Goal: Transaction & Acquisition: Obtain resource

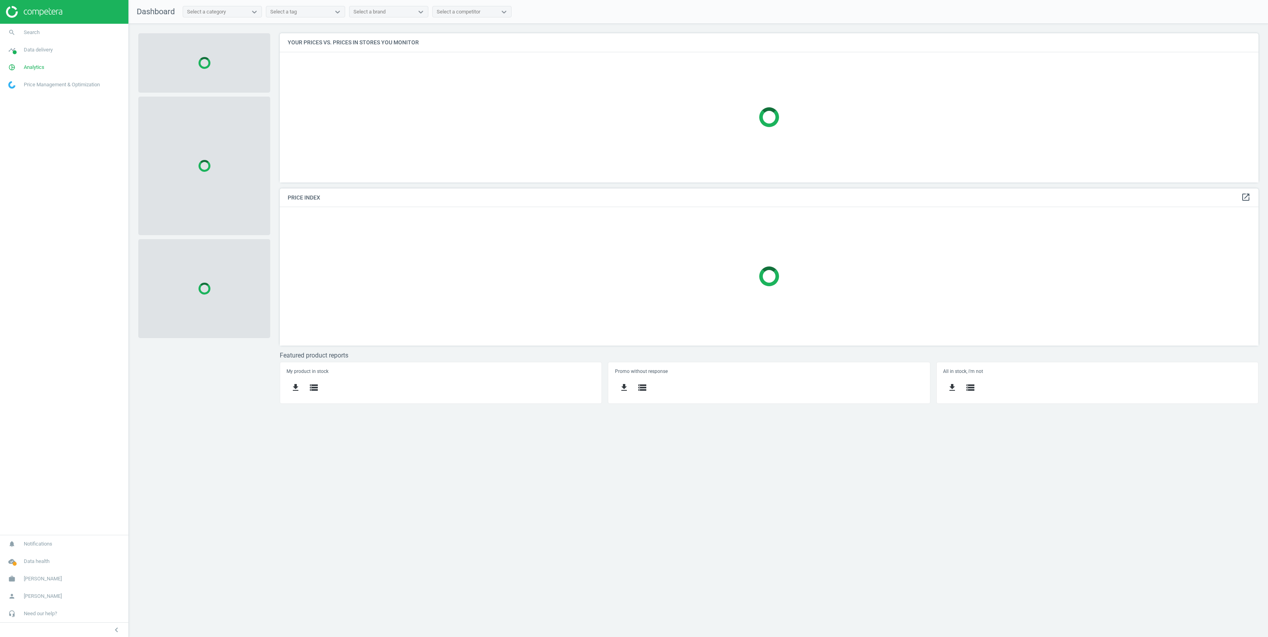
scroll to position [158, 987]
click at [47, 51] on span "Data delivery" at bounding box center [38, 49] width 29 height 7
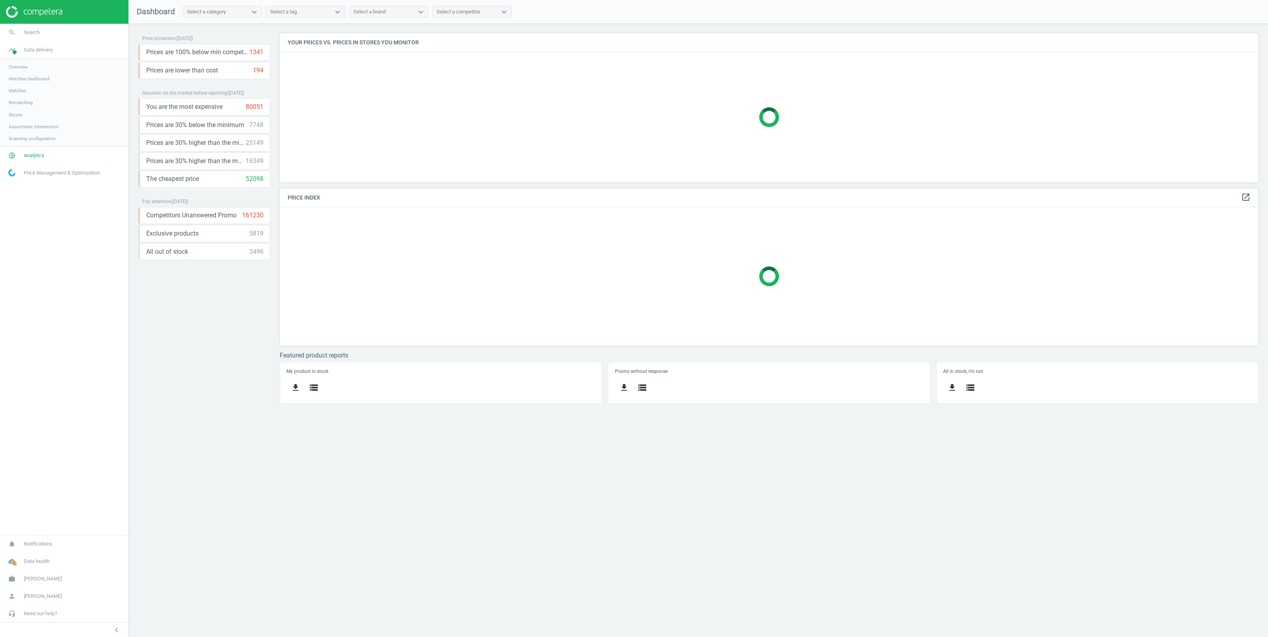
click at [13, 114] on span "Stores" at bounding box center [15, 115] width 13 height 6
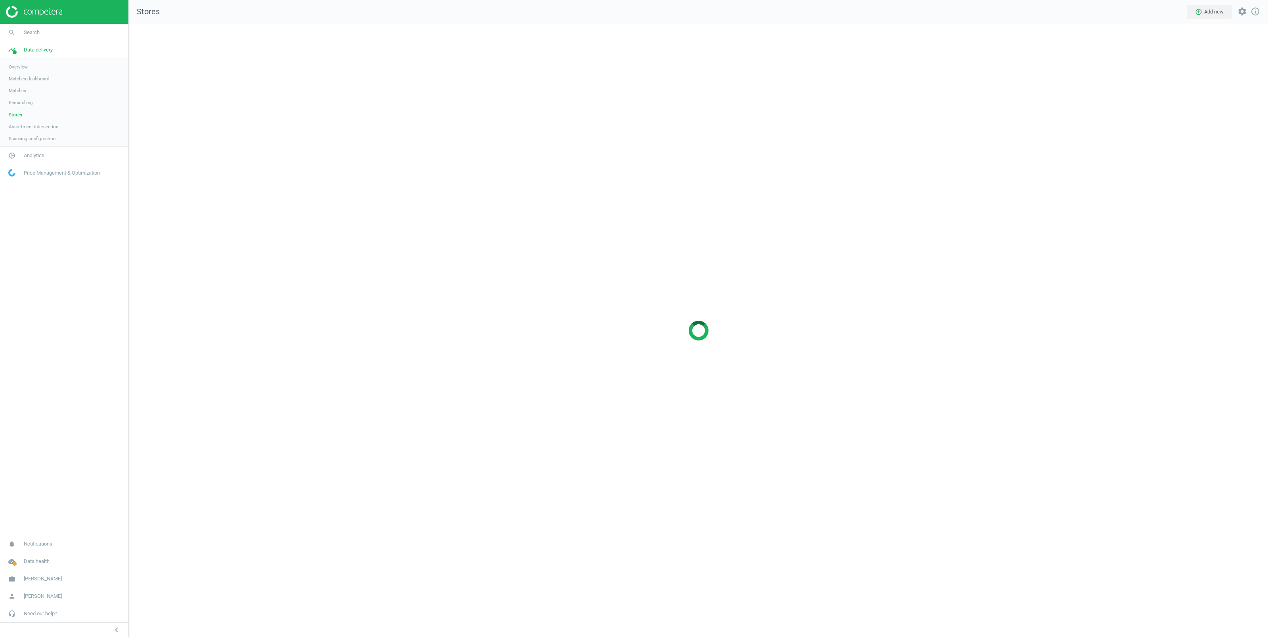
scroll to position [622, 1147]
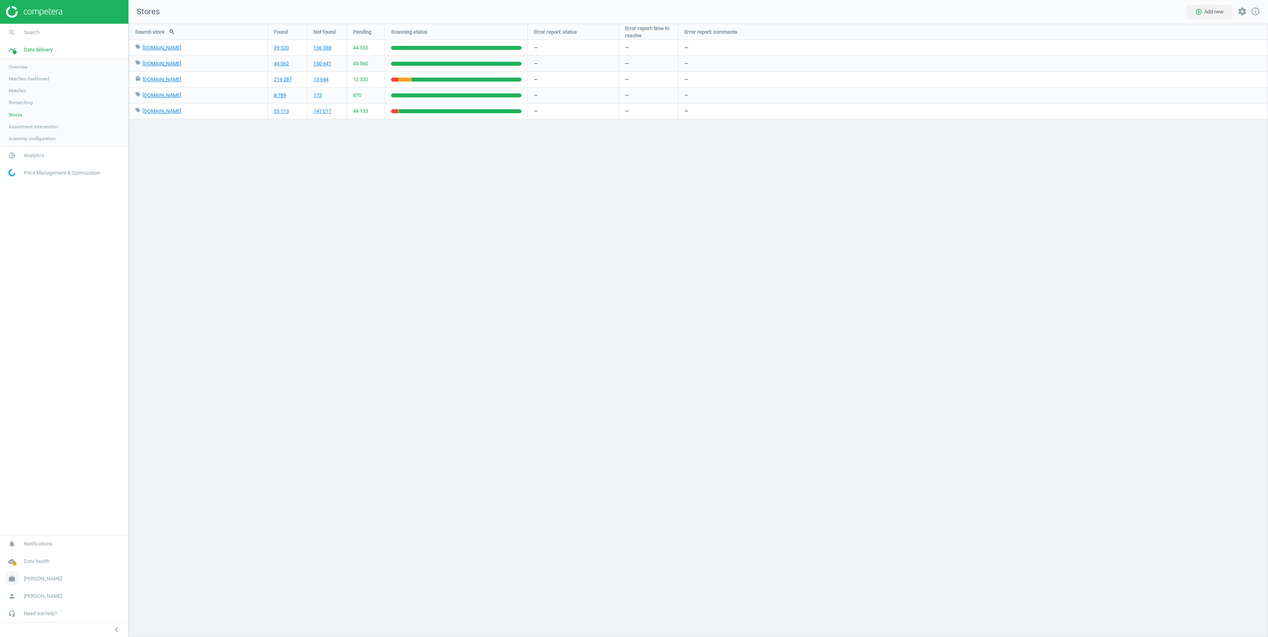
click at [39, 581] on span "Robert Dyas" at bounding box center [43, 579] width 38 height 7
click at [39, 553] on span "Switch campaign" at bounding box center [26, 556] width 35 height 6
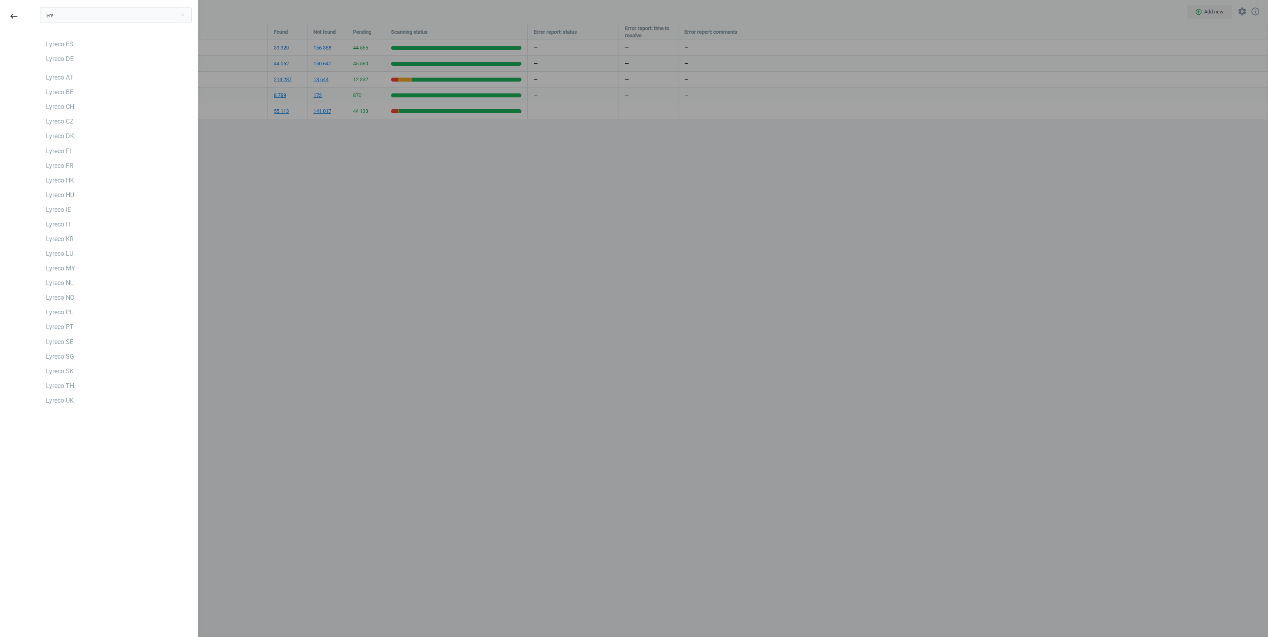
type input "lyre"
click at [247, 123] on div at bounding box center [634, 318] width 1268 height 637
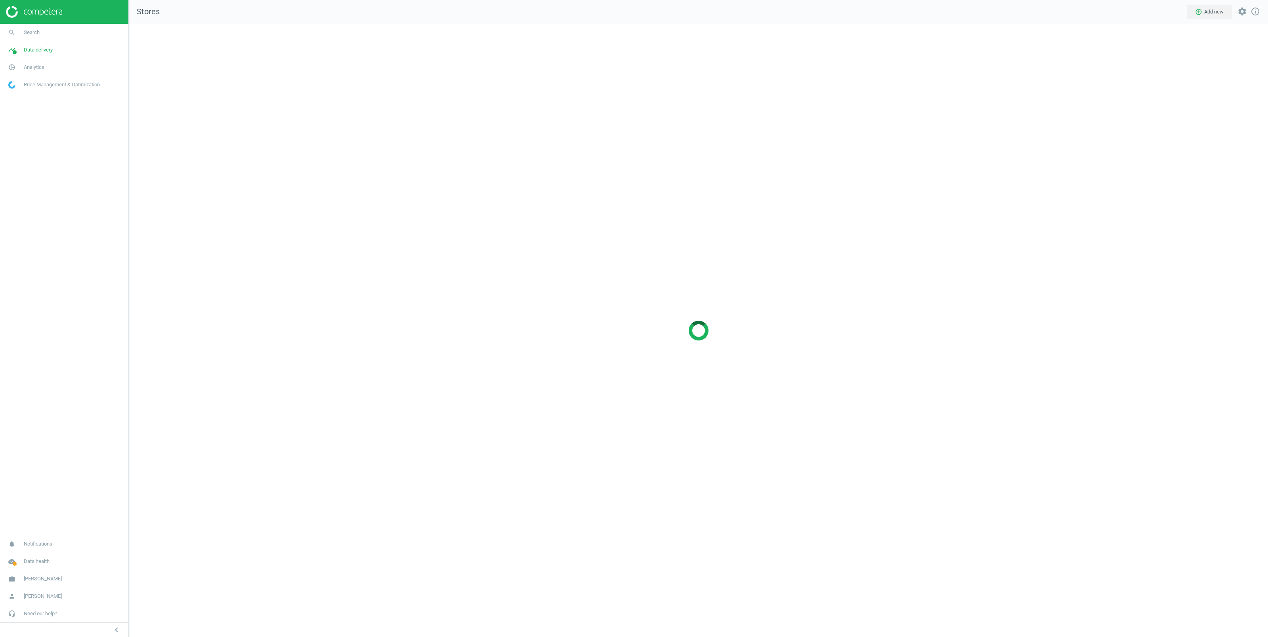
scroll to position [622, 1147]
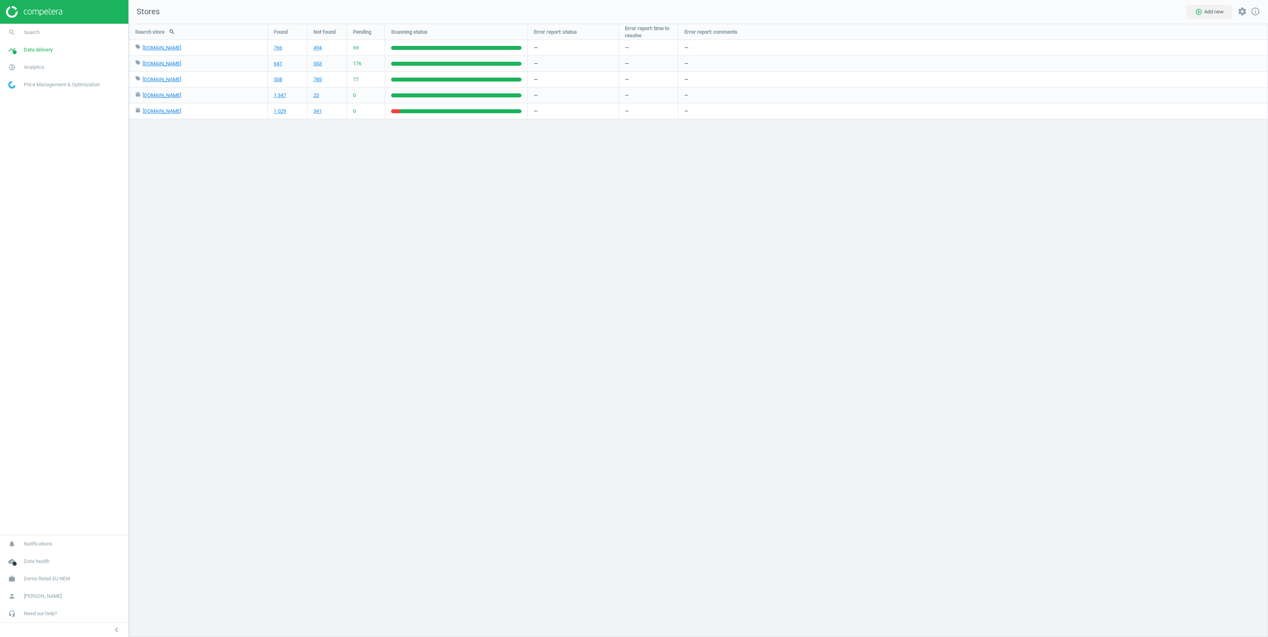
scroll to position [622, 1147]
click at [282, 111] on link "1 029" at bounding box center [280, 111] width 12 height 7
click at [41, 578] on span "Demo Retail EU NEW" at bounding box center [47, 579] width 47 height 7
click at [25, 554] on span "Switch campaign" at bounding box center [26, 556] width 35 height 6
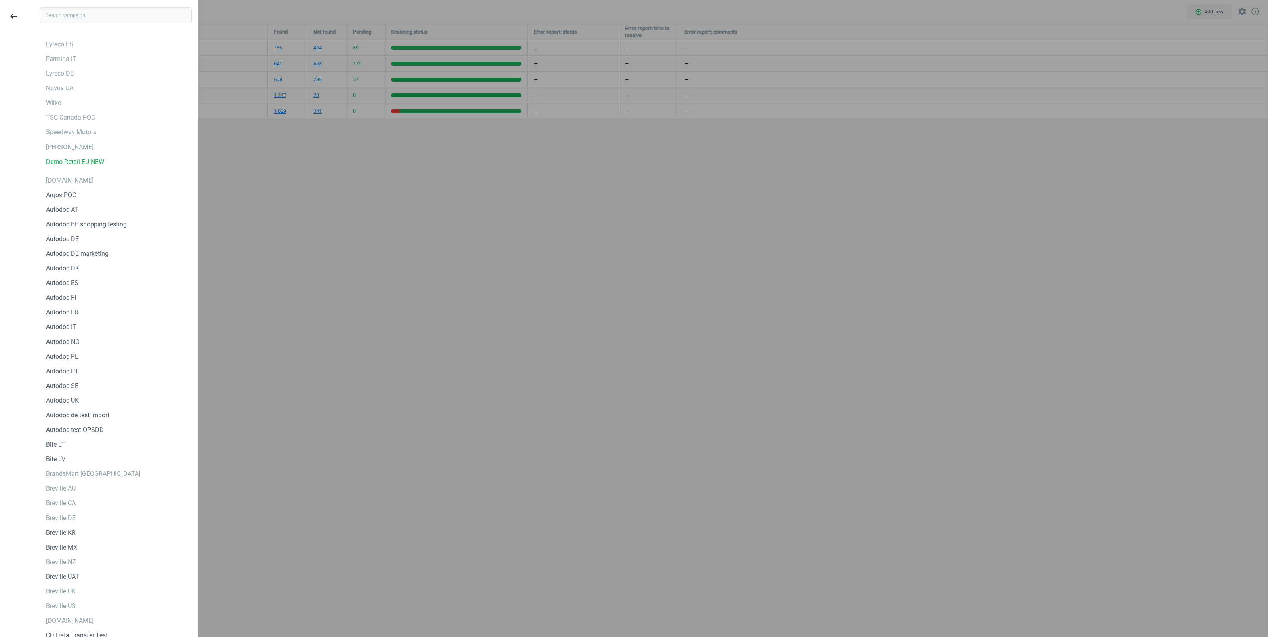
click at [339, 345] on div at bounding box center [634, 318] width 1268 height 637
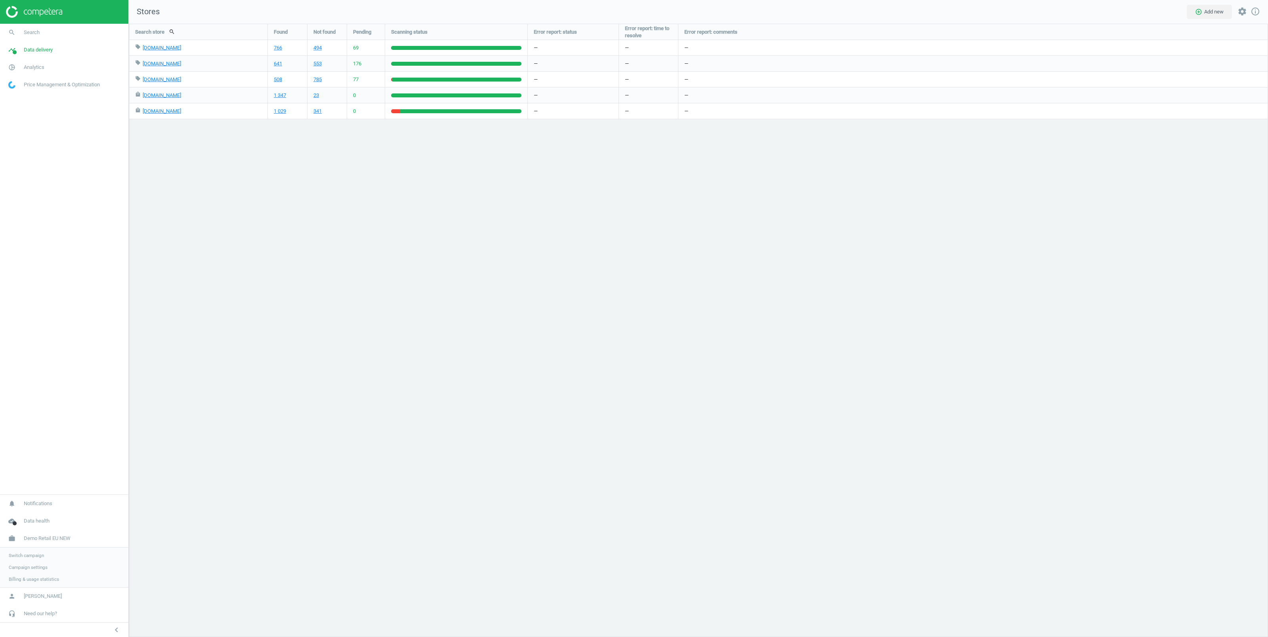
click at [31, 564] on span "Campaign settings" at bounding box center [28, 567] width 39 height 6
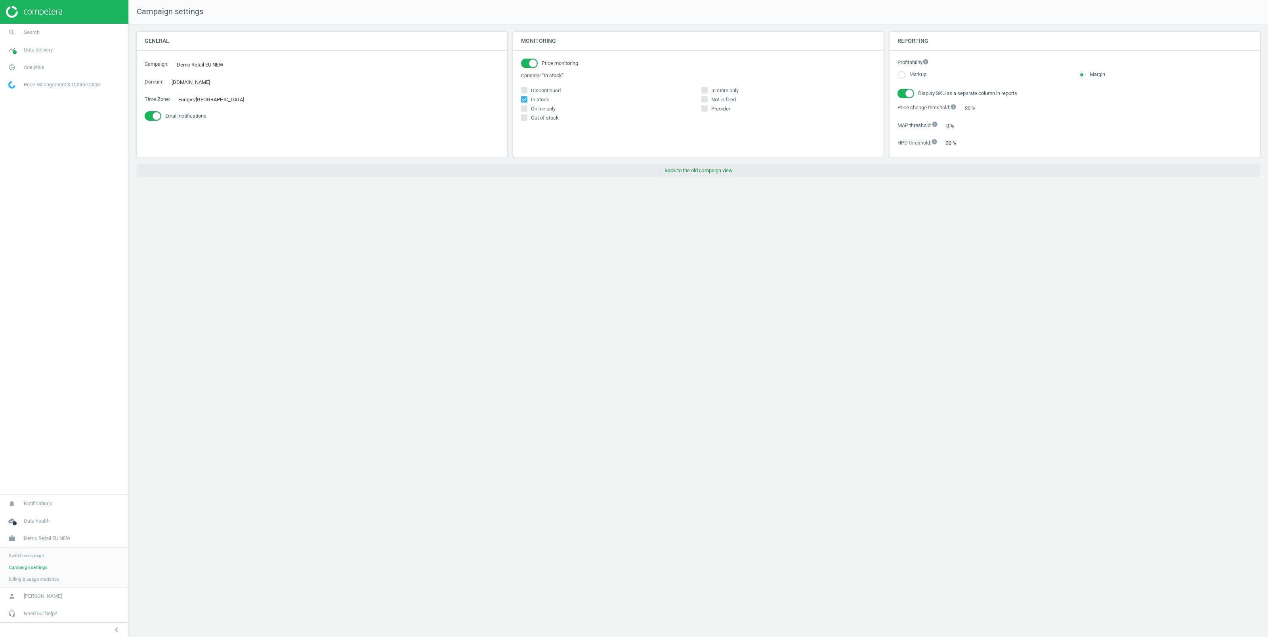
click at [702, 174] on button "Back to the old campaign view" at bounding box center [698, 171] width 1123 height 14
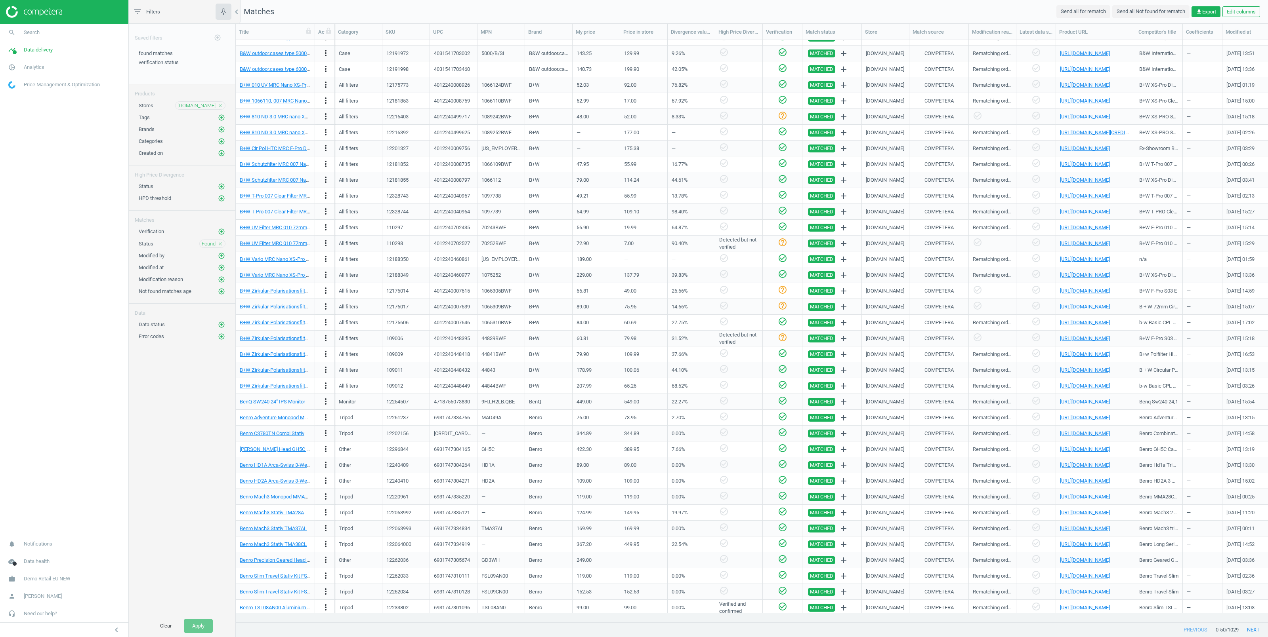
scroll to position [177, 0]
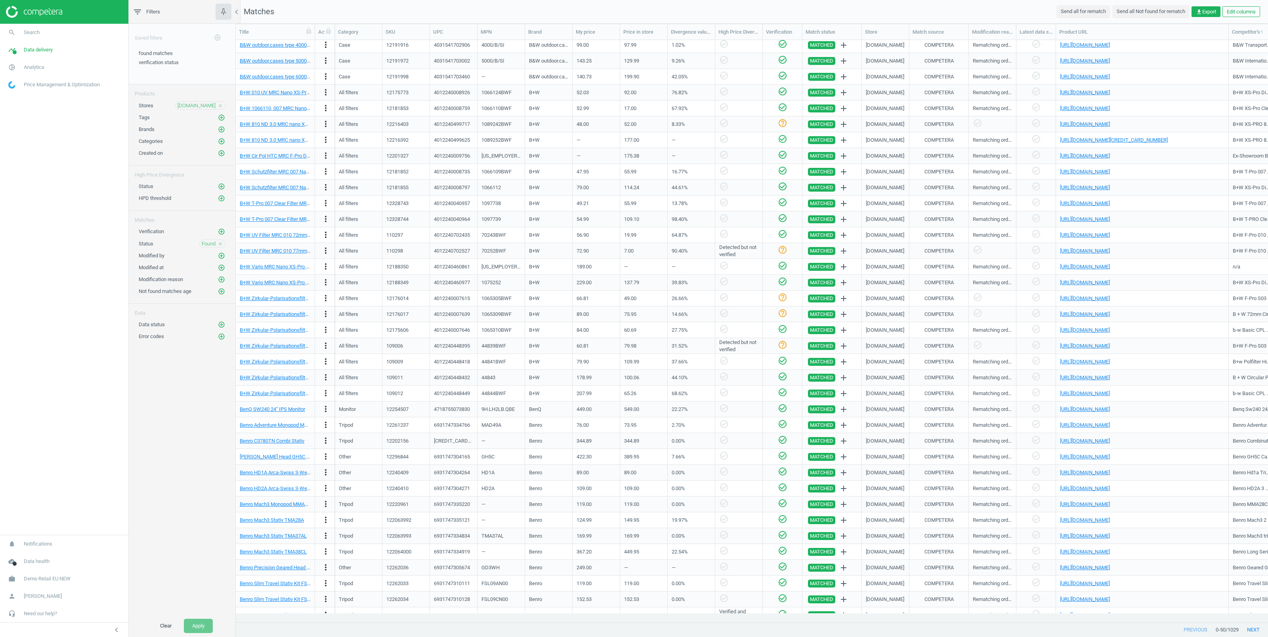
drag, startPoint x: 1137, startPoint y: 32, endPoint x: 1230, endPoint y: 45, distance: 94.5
click at [1230, 45] on div "Title Actions Category SKU UPC MPN Brand My price Price in store Divergence val…" at bounding box center [752, 323] width 1032 height 599
click at [1203, 10] on span "get_app Export" at bounding box center [1206, 11] width 20 height 7
click at [1114, 40] on button "insert_drive_file Report (Excel)" at bounding box center [1150, 43] width 138 height 15
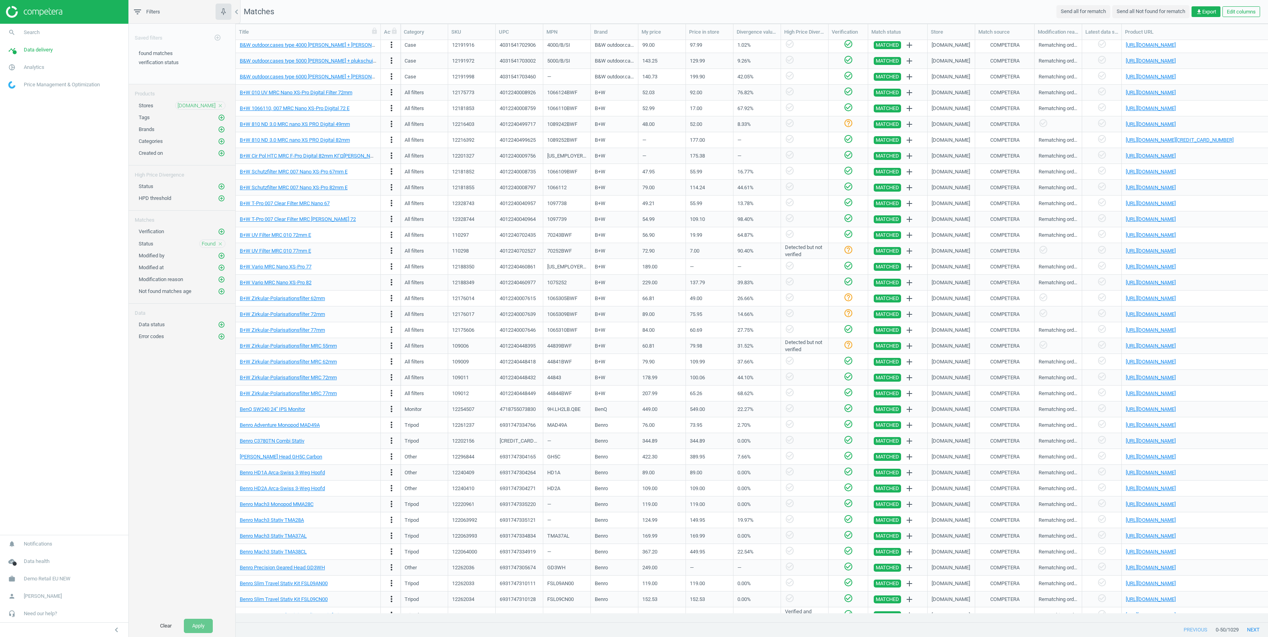
drag, startPoint x: 314, startPoint y: 34, endPoint x: 380, endPoint y: 28, distance: 66.1
click at [380, 28] on div at bounding box center [380, 31] width 8 height 15
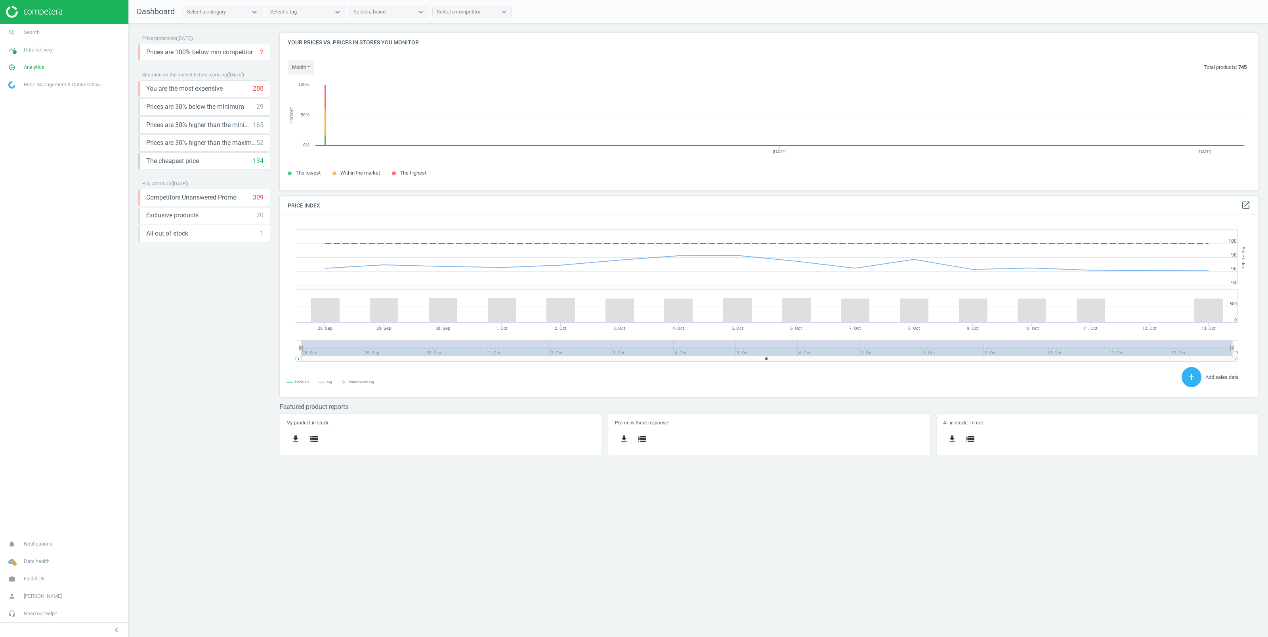
scroll to position [166, 987]
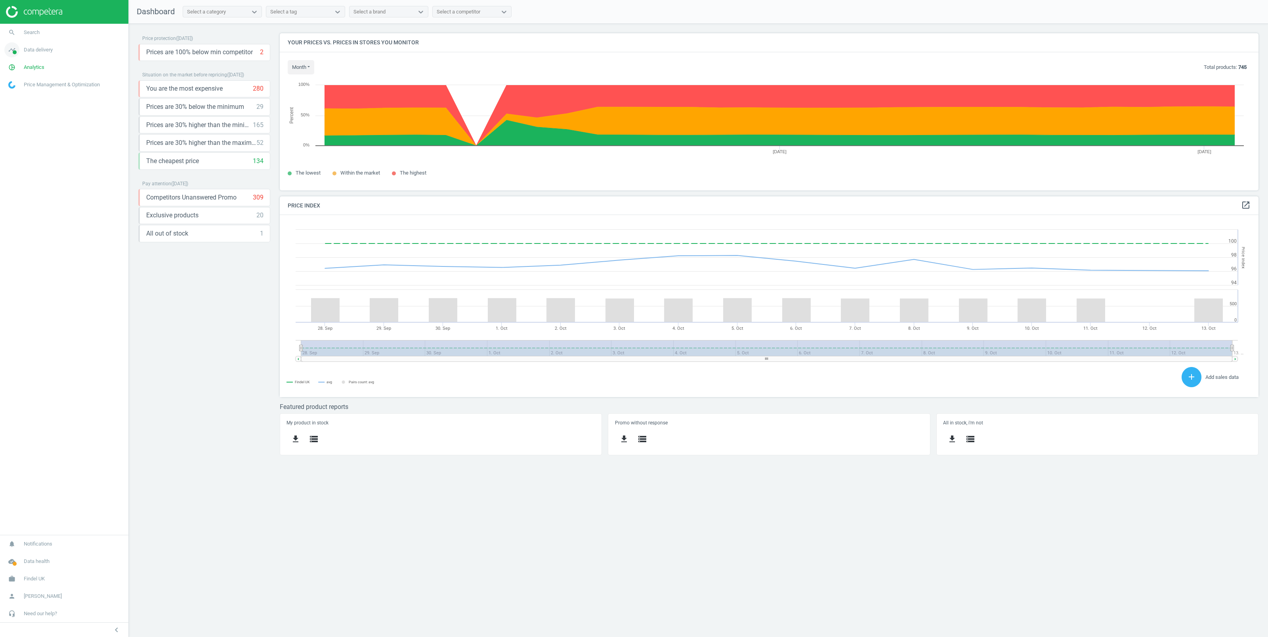
click at [30, 53] on span "Data delivery" at bounding box center [38, 49] width 29 height 7
click at [14, 113] on span "Stores" at bounding box center [15, 115] width 13 height 6
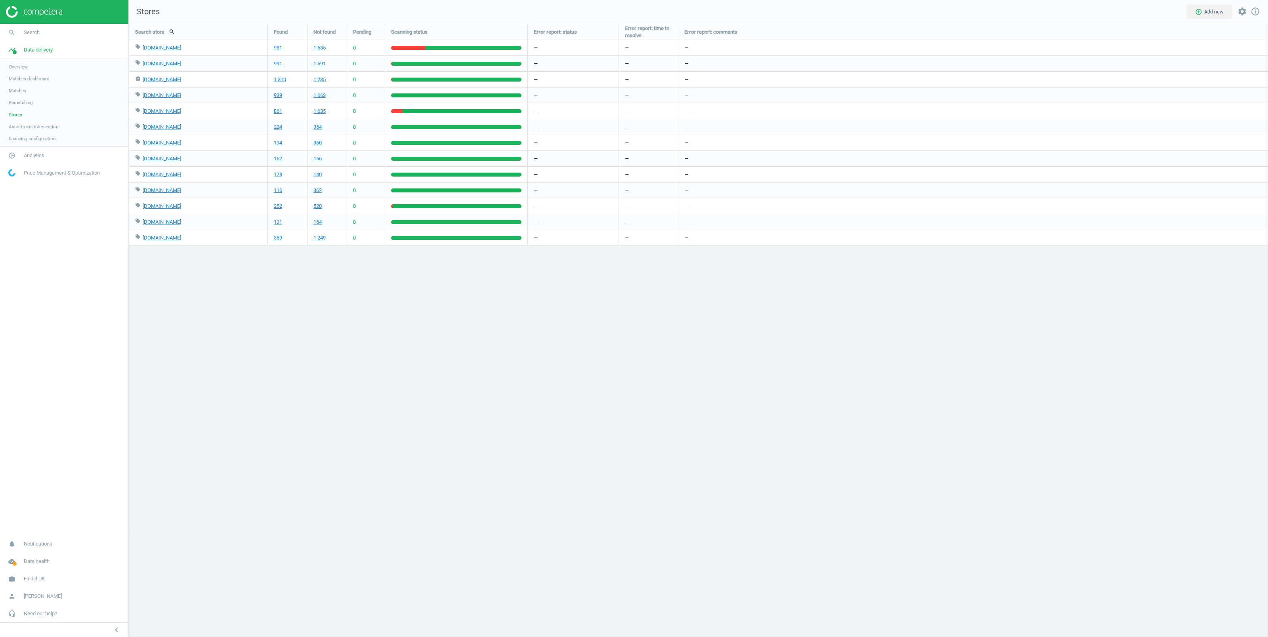
scroll to position [622, 1147]
click at [27, 154] on span "Analytics" at bounding box center [34, 155] width 21 height 7
drag, startPoint x: 19, startPoint y: 97, endPoint x: 48, endPoint y: 118, distance: 35.2
click at [19, 97] on span "Products" at bounding box center [18, 96] width 19 height 6
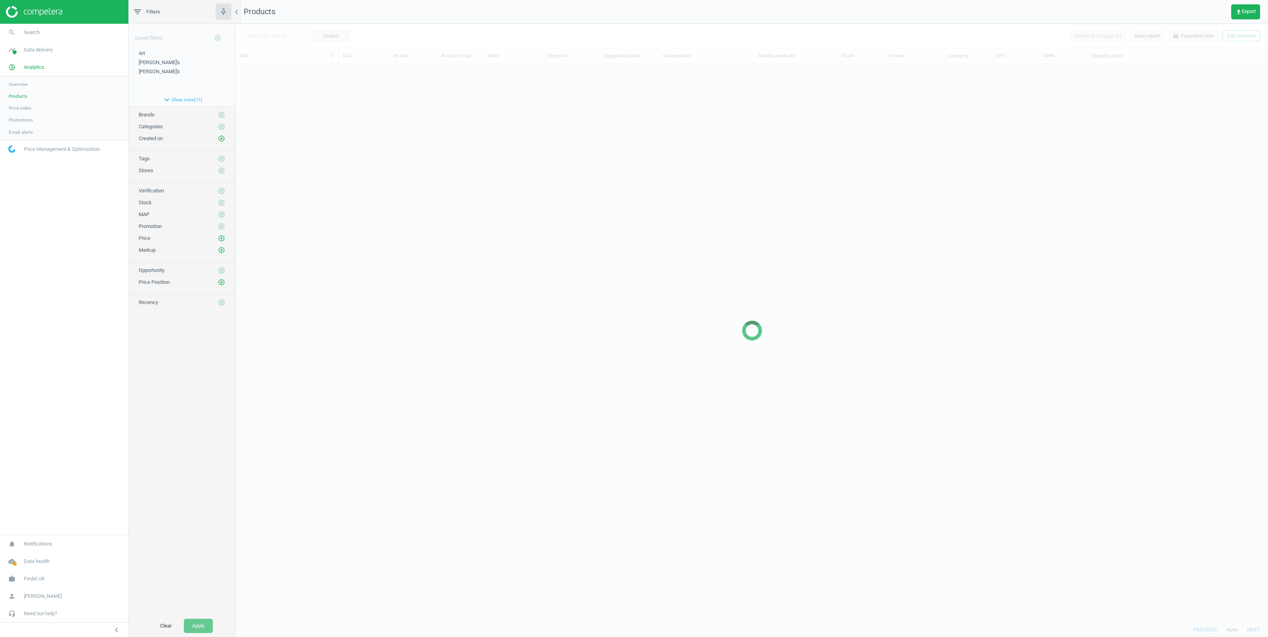
scroll to position [549, 1023]
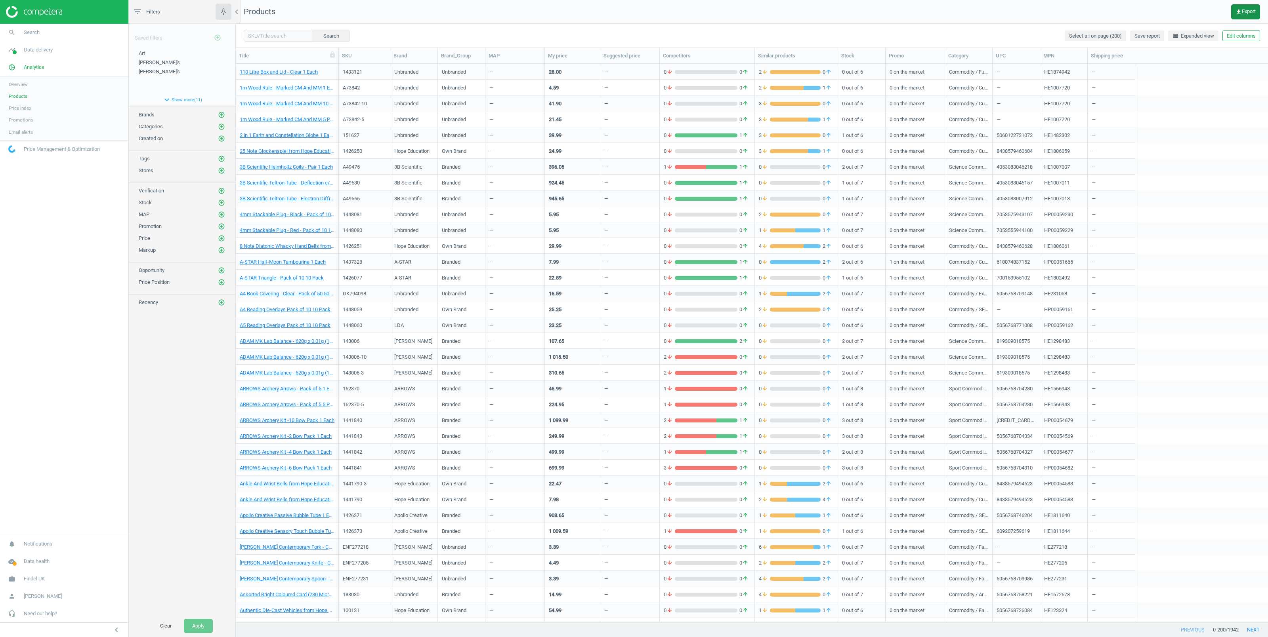
click at [1244, 11] on span "get_app Export" at bounding box center [1245, 12] width 20 height 6
click at [1164, 77] on button "insert_drive_file Extended report (Excel)" at bounding box center [1190, 75] width 138 height 15
click at [38, 50] on span "Data delivery" at bounding box center [38, 49] width 29 height 7
click at [15, 113] on span "Stores" at bounding box center [15, 115] width 13 height 6
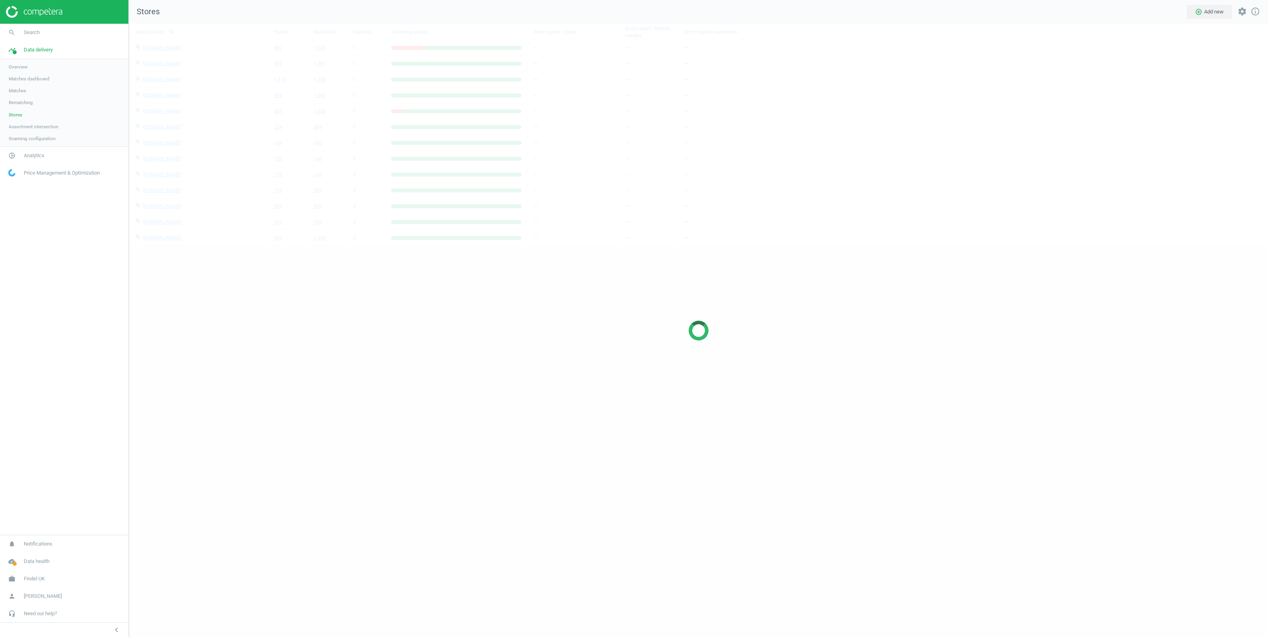
scroll to position [622, 1147]
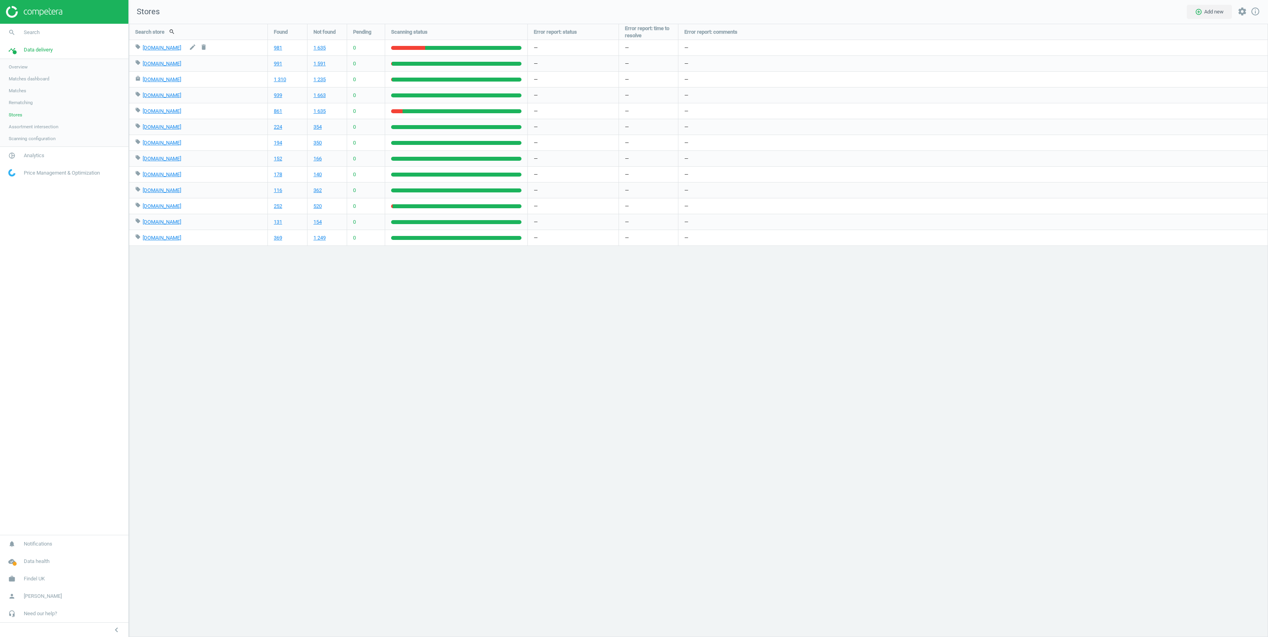
copy div "tts-group.co.uk"
drag, startPoint x: 142, startPoint y: 50, endPoint x: 179, endPoint y: 49, distance: 36.8
click at [179, 49] on div "local_offer tts-group.co.uk edit delete" at bounding box center [198, 47] width 126 height 15
copy div "ypo.co.uk"
drag, startPoint x: 141, startPoint y: 65, endPoint x: 164, endPoint y: 68, distance: 23.2
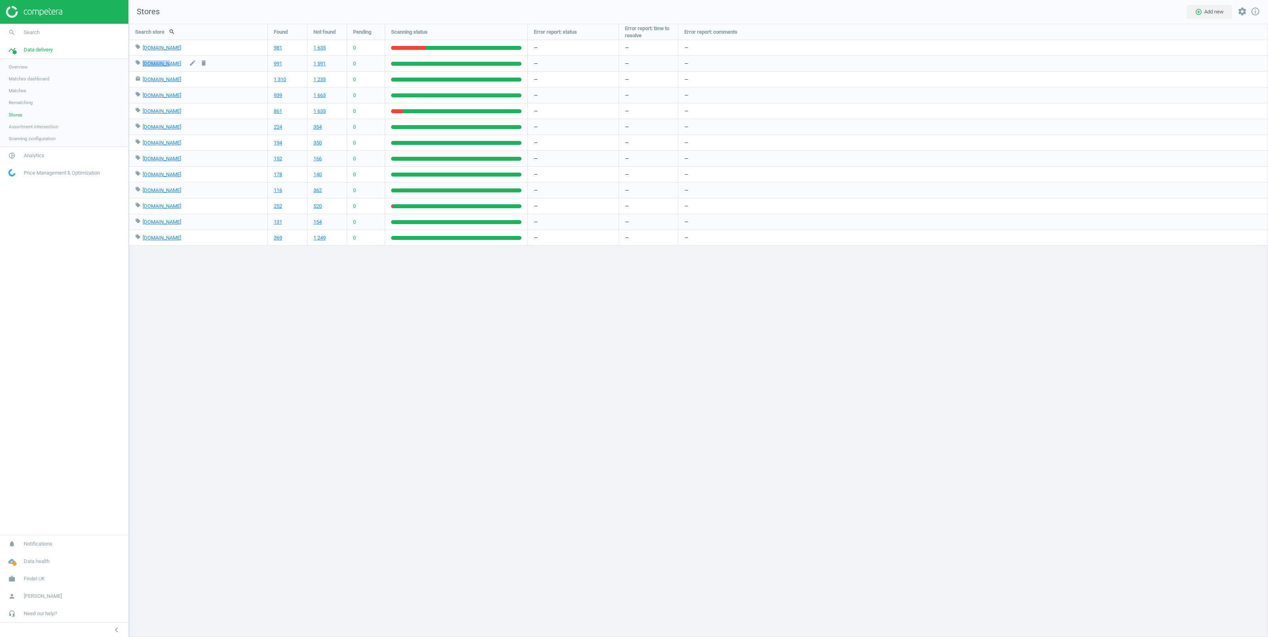
click at [164, 68] on div "local_offer ypo.co.uk edit delete" at bounding box center [198, 63] width 126 height 15
copy div "kcs.co.uk"
drag, startPoint x: 142, startPoint y: 97, endPoint x: 162, endPoint y: 97, distance: 20.2
click at [162, 97] on div "local_offer kcs.co.uk edit delete" at bounding box center [198, 95] width 126 height 15
copy div "amazon.co.uk"
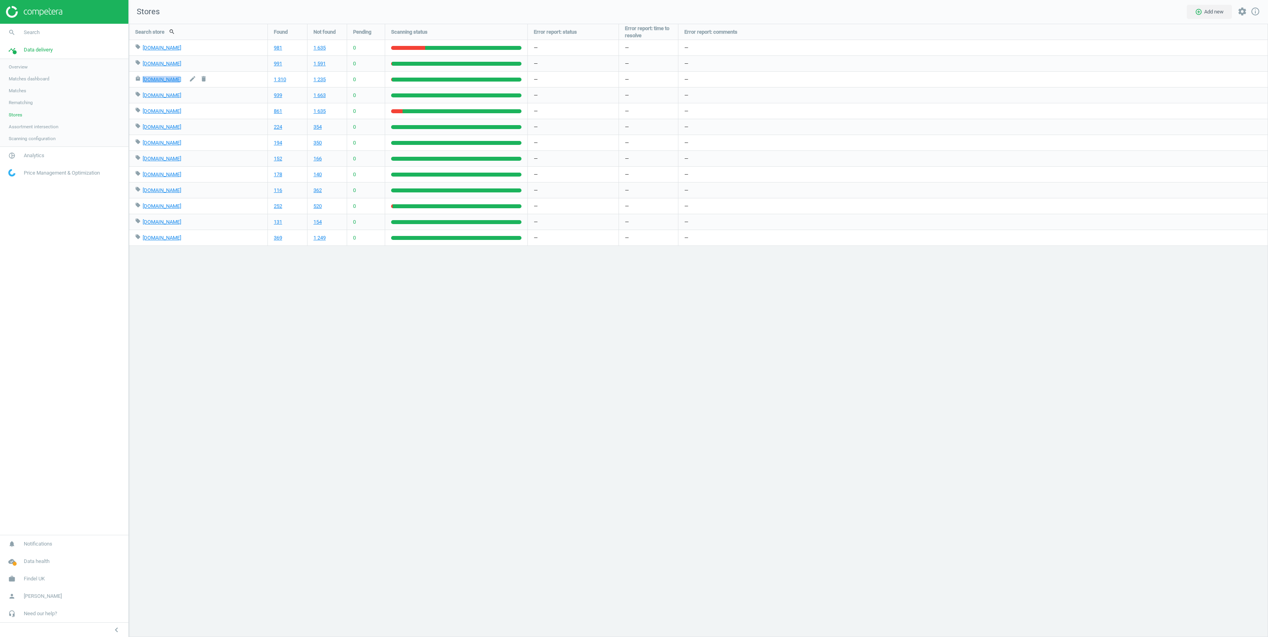
drag, startPoint x: 141, startPoint y: 80, endPoint x: 174, endPoint y: 81, distance: 32.9
click at [174, 81] on div "local_mall amazon.co.uk edit delete" at bounding box center [198, 79] width 126 height 15
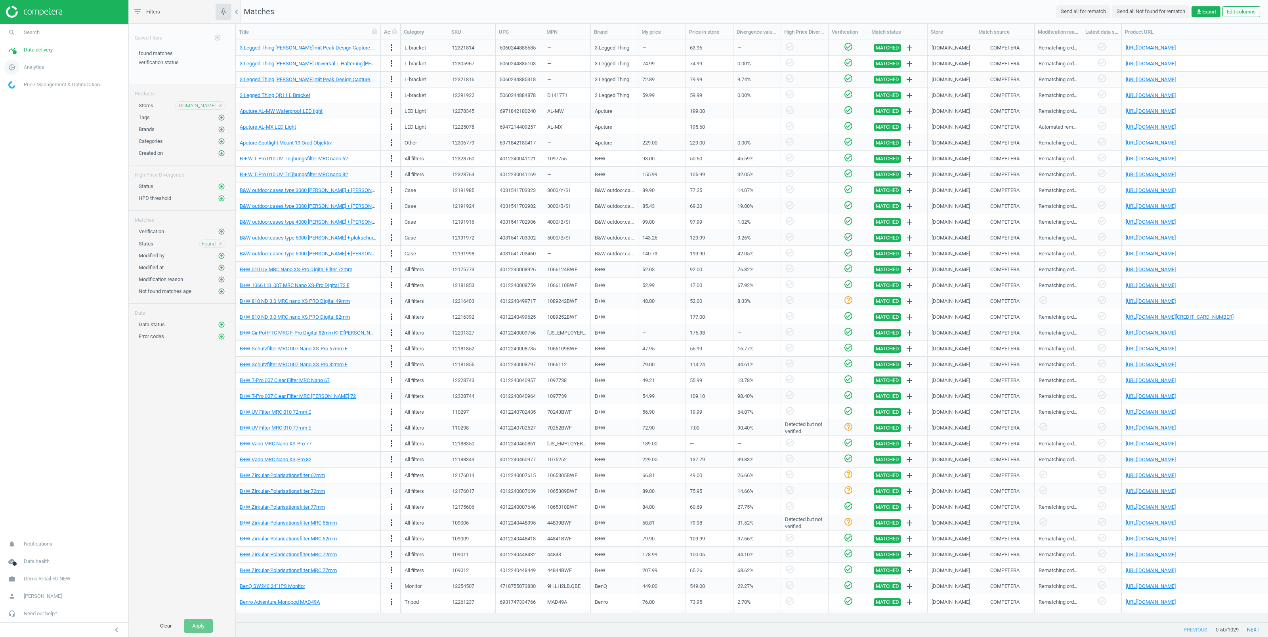
scroll to position [565, 1023]
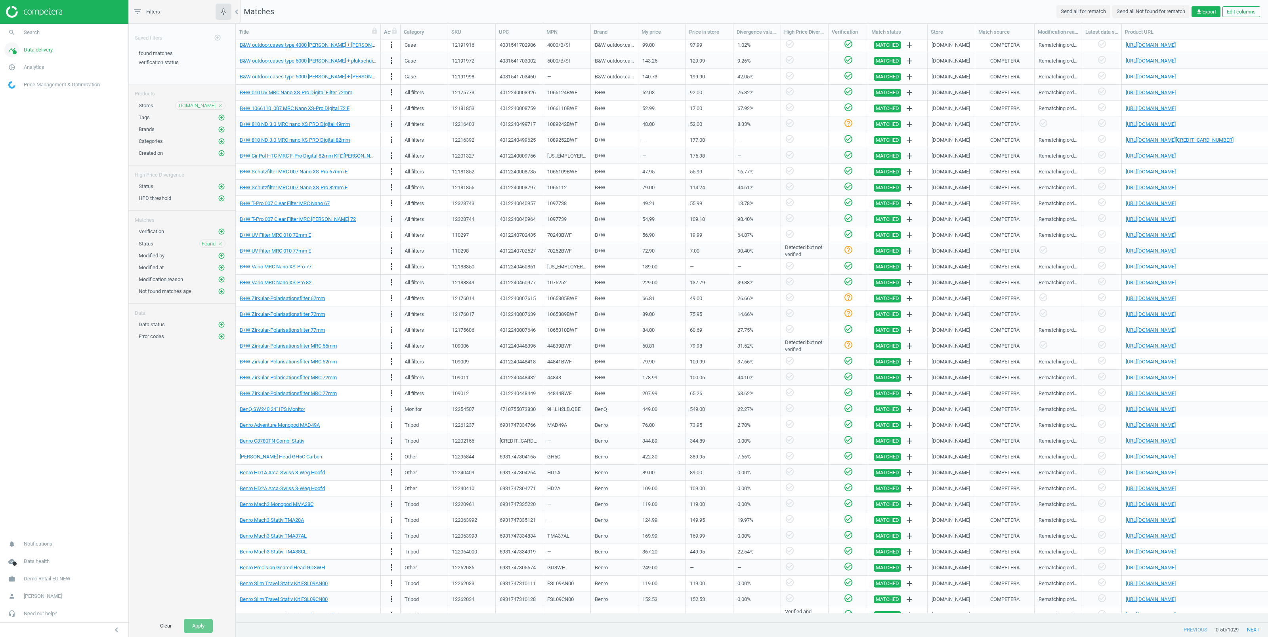
click at [42, 51] on span "Data delivery" at bounding box center [38, 49] width 29 height 7
click at [19, 116] on span "Stores" at bounding box center [15, 115] width 13 height 6
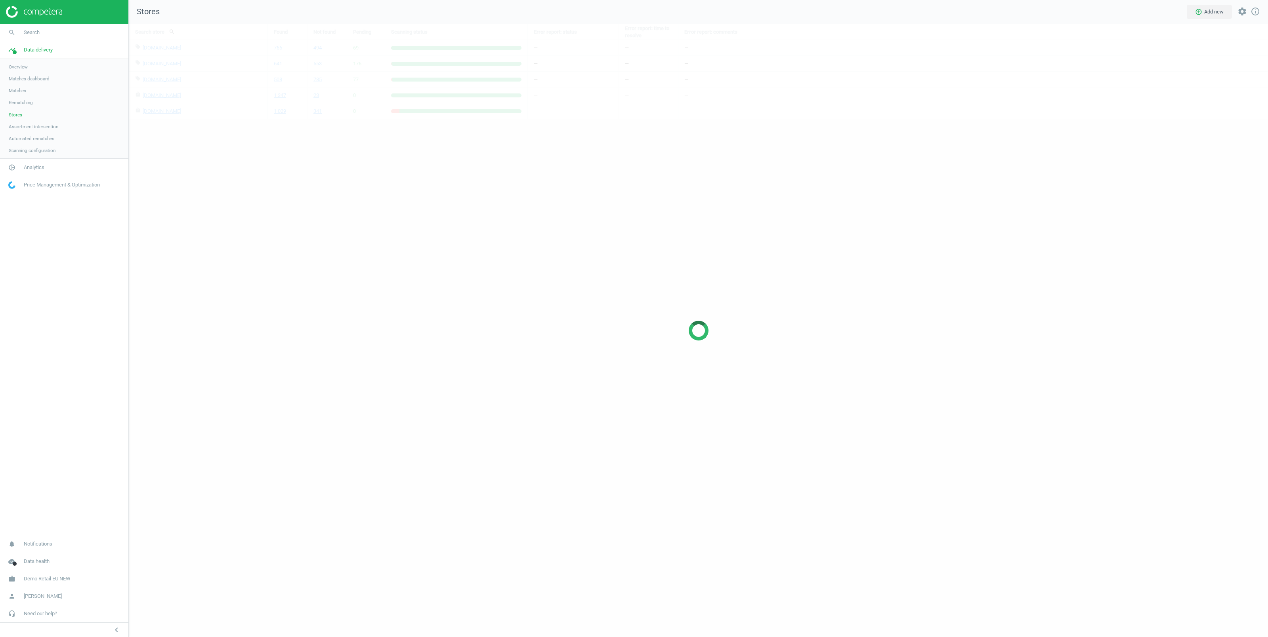
scroll to position [622, 1147]
